Goal: Task Accomplishment & Management: Manage account settings

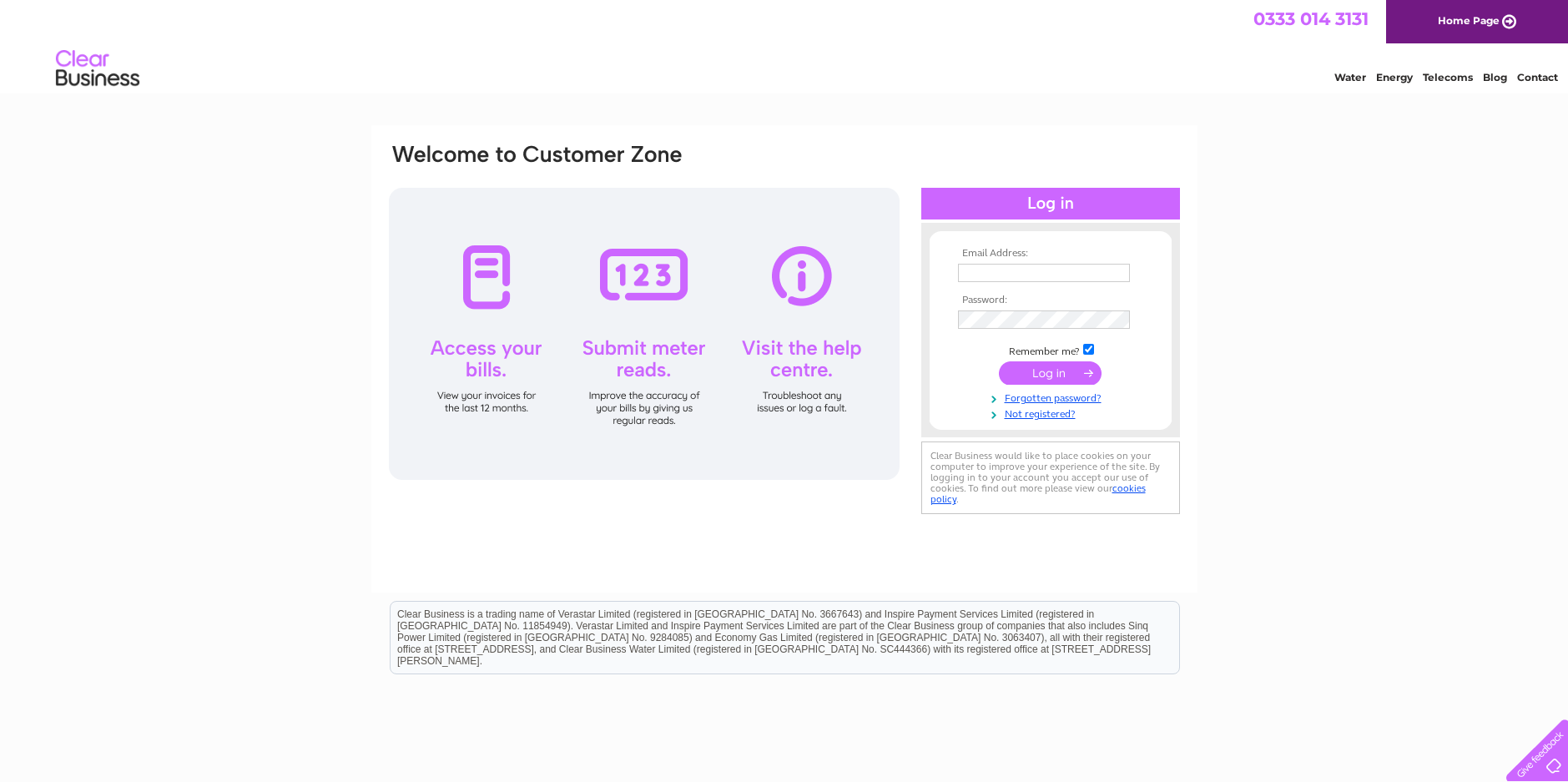
type input "steela@live.co.uk"
click at [1059, 368] on input "submit" at bounding box center [1050, 372] width 103 height 23
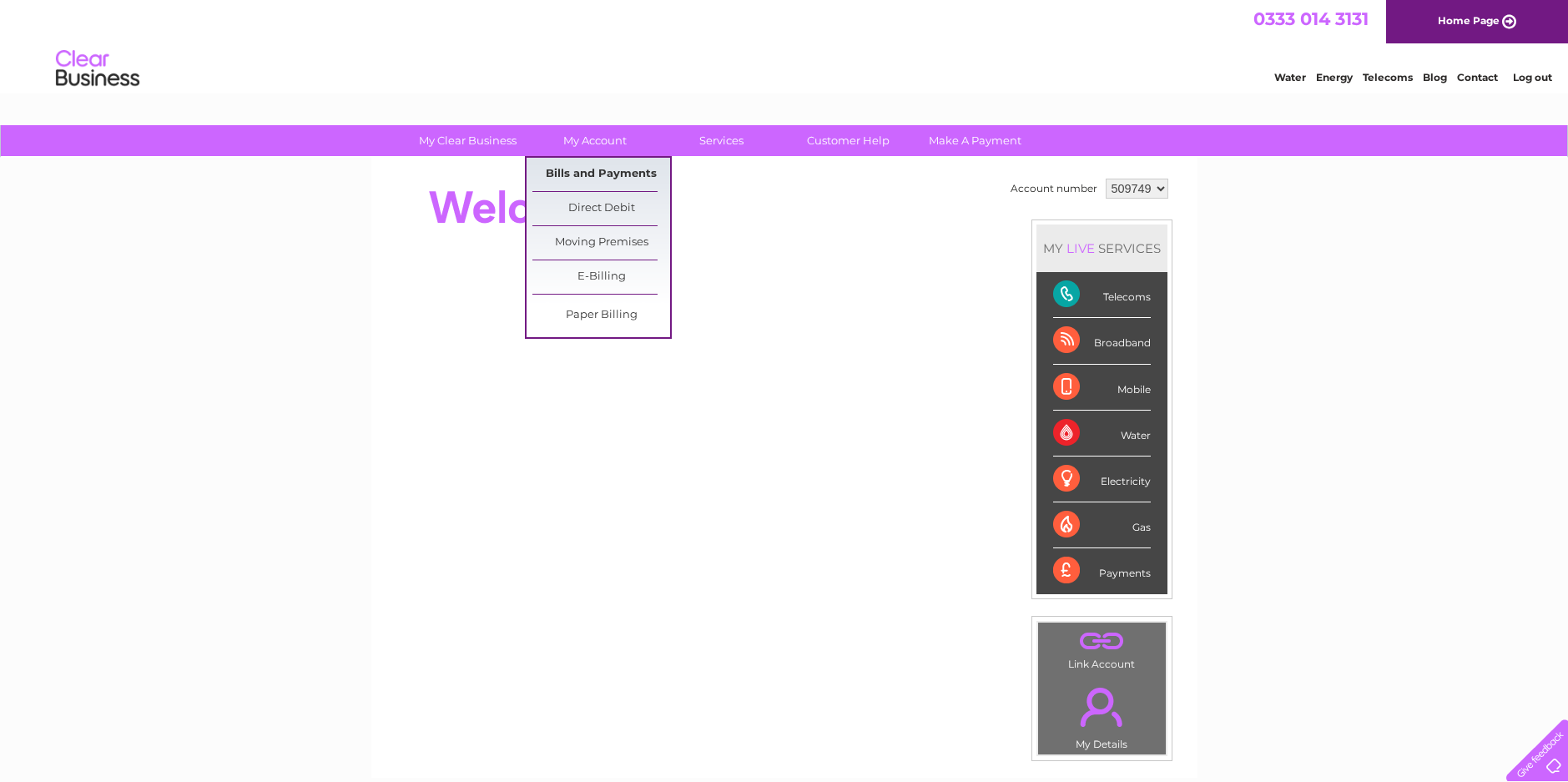
click at [599, 169] on link "Bills and Payments" at bounding box center [602, 175] width 137 height 33
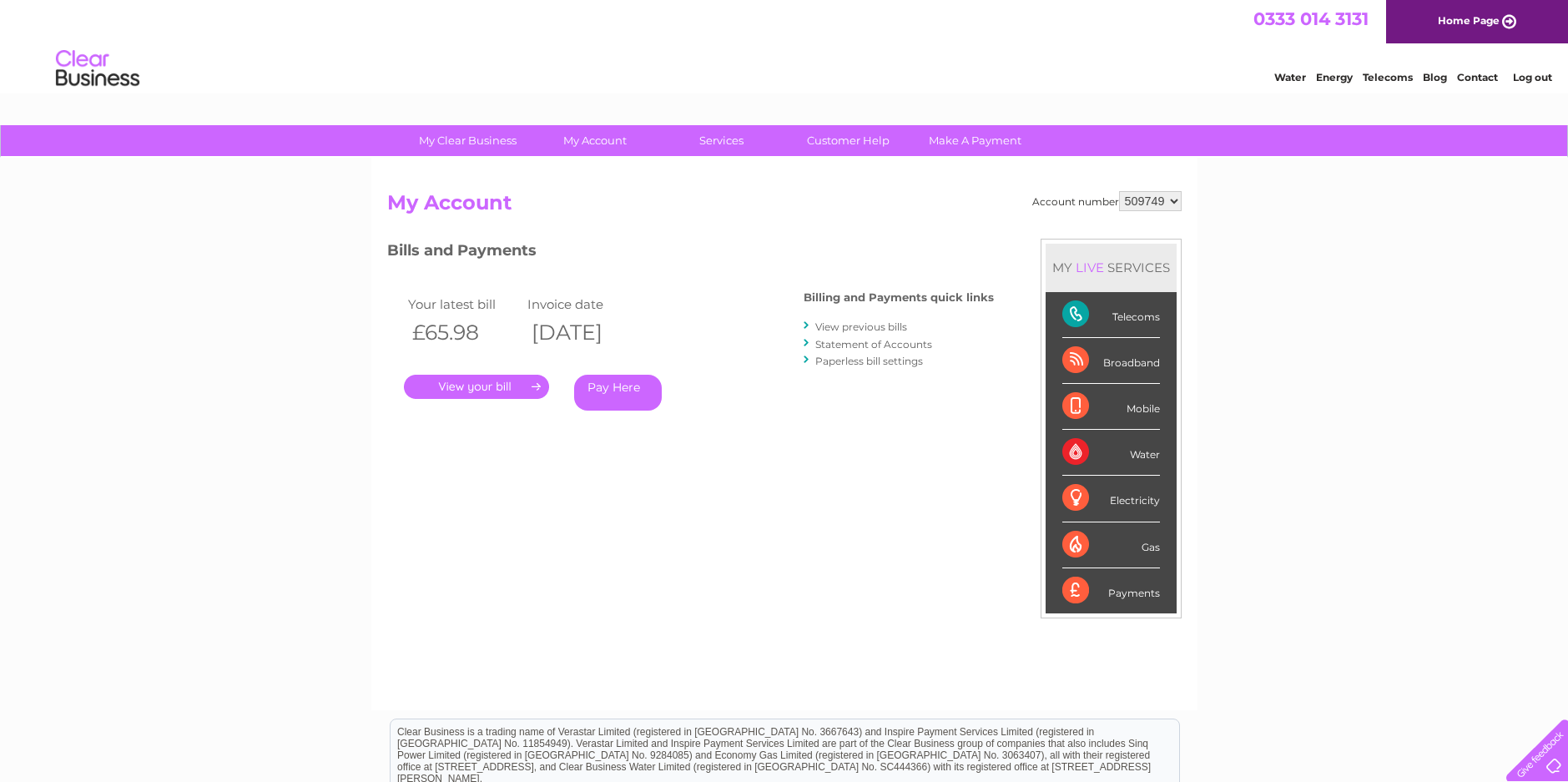
click at [528, 385] on link "." at bounding box center [476, 387] width 145 height 24
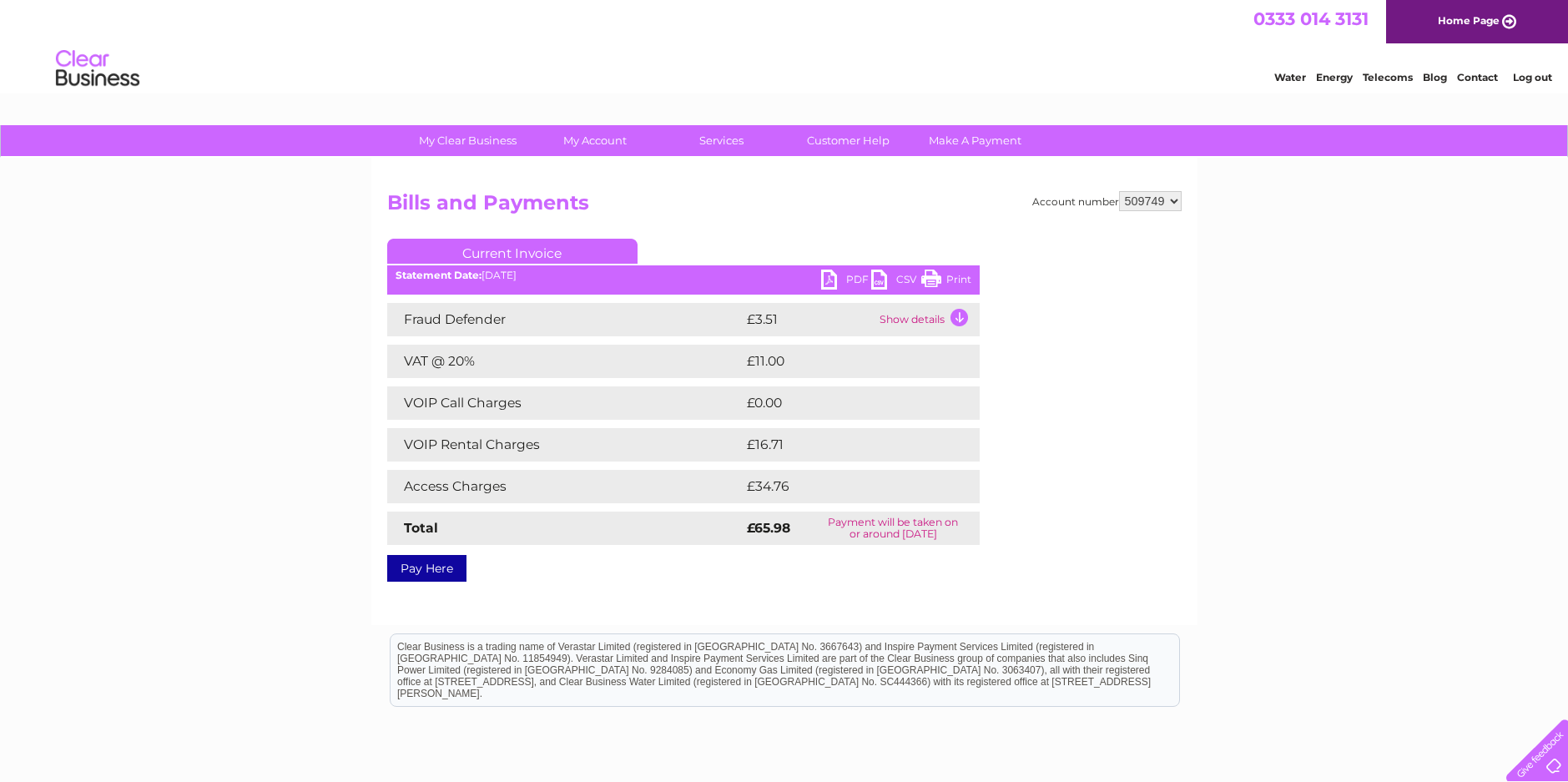
click at [830, 279] on link "PDF" at bounding box center [847, 281] width 50 height 24
